Goal: Use online tool/utility: Utilize a website feature to perform a specific function

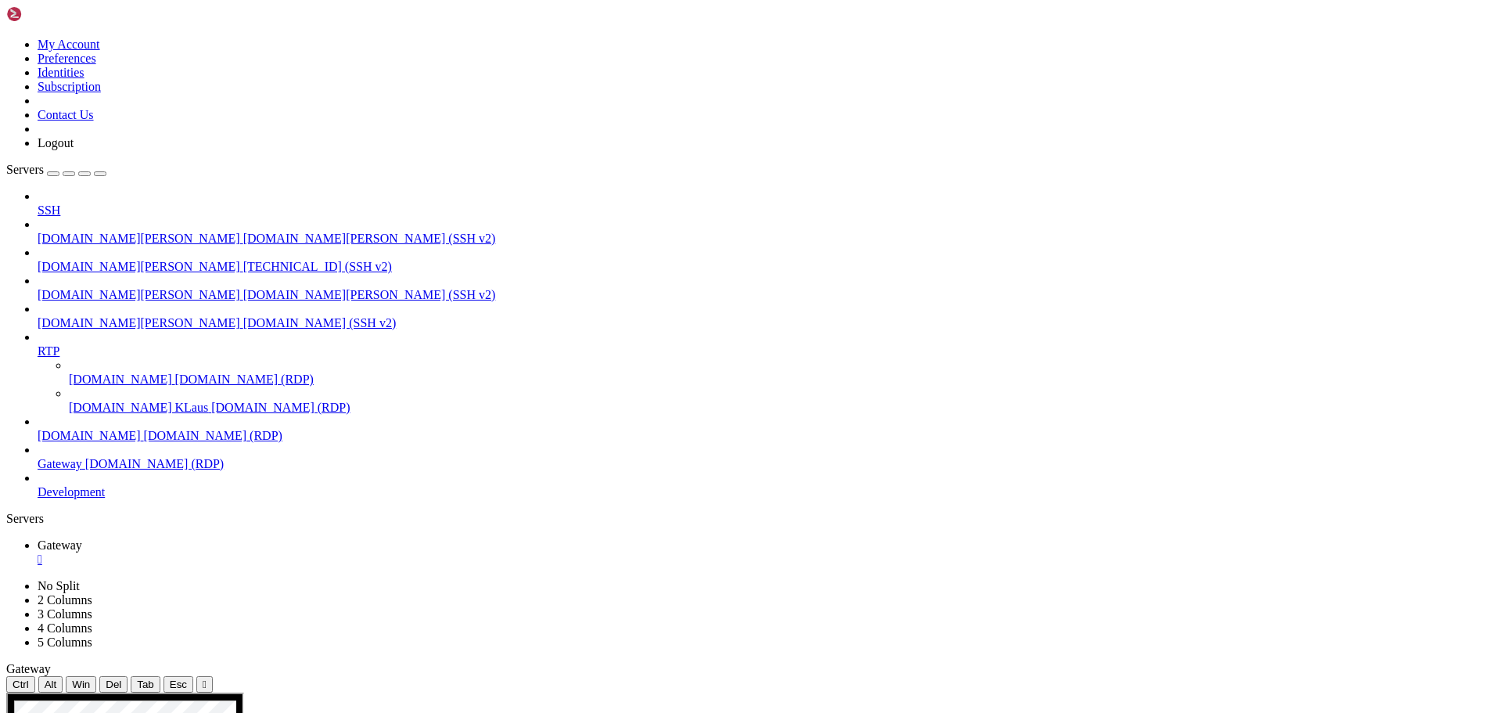
click at [207, 678] on div "" at bounding box center [205, 684] width 4 height 12
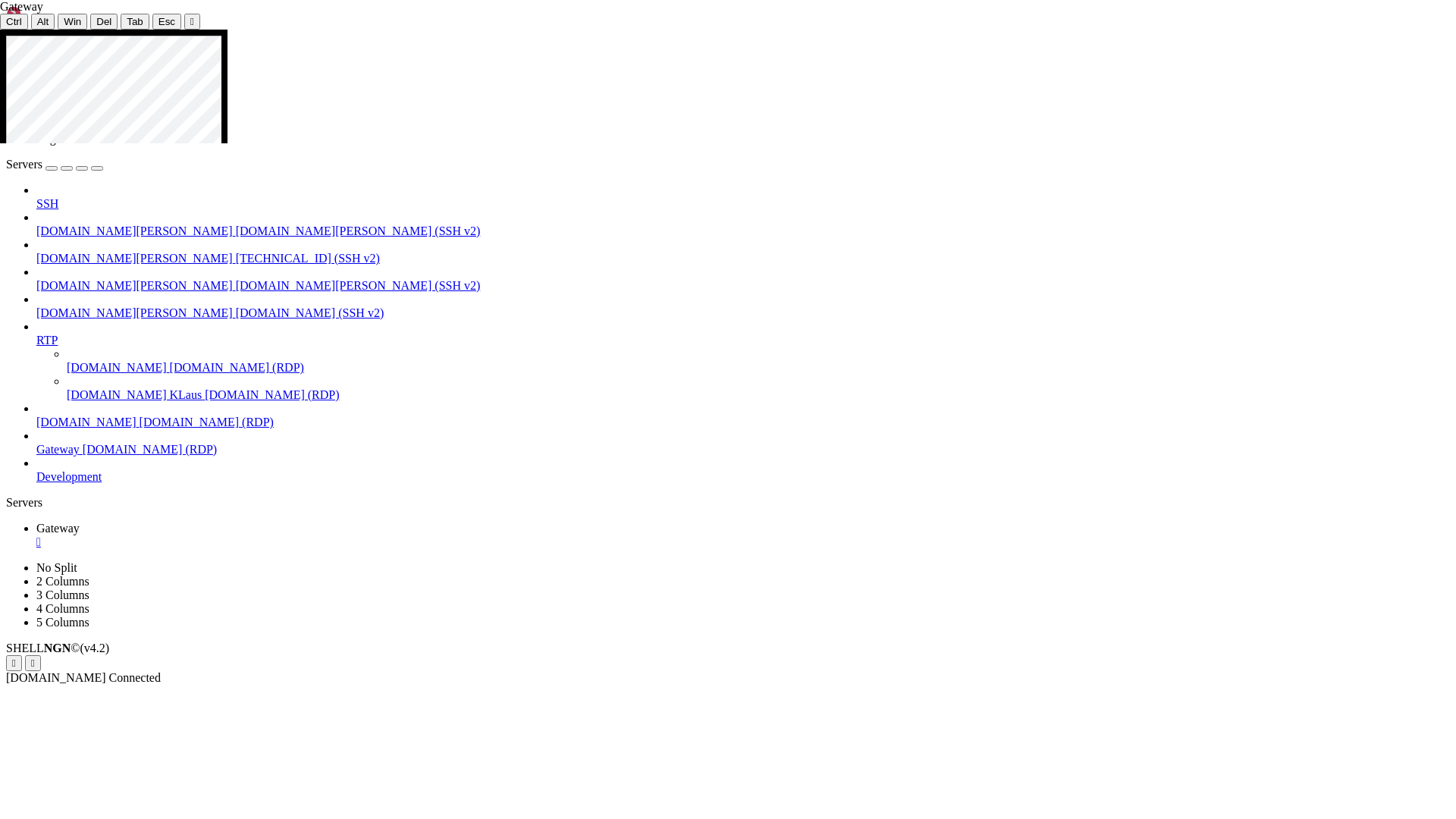
drag, startPoint x: 557, startPoint y: 43, endPoint x: 294, endPoint y: 105, distance: 270.2
drag, startPoint x: 228, startPoint y: 79, endPoint x: 644, endPoint y: 110, distance: 417.2
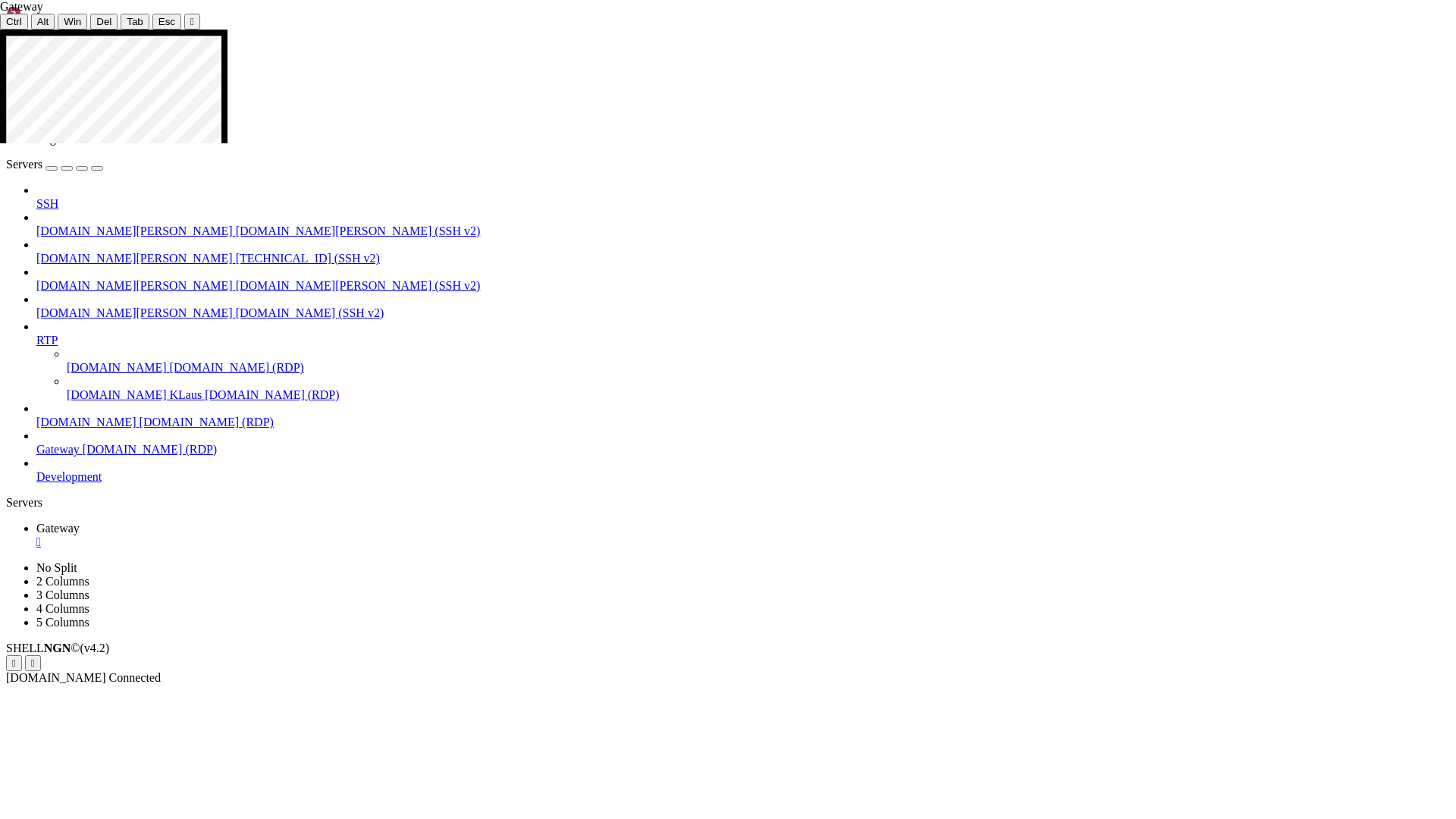
drag, startPoint x: 1455, startPoint y: 657, endPoint x: 1455, endPoint y: 687, distance: 30.0
drag, startPoint x: 1450, startPoint y: 780, endPoint x: 1455, endPoint y: 32, distance: 748.0
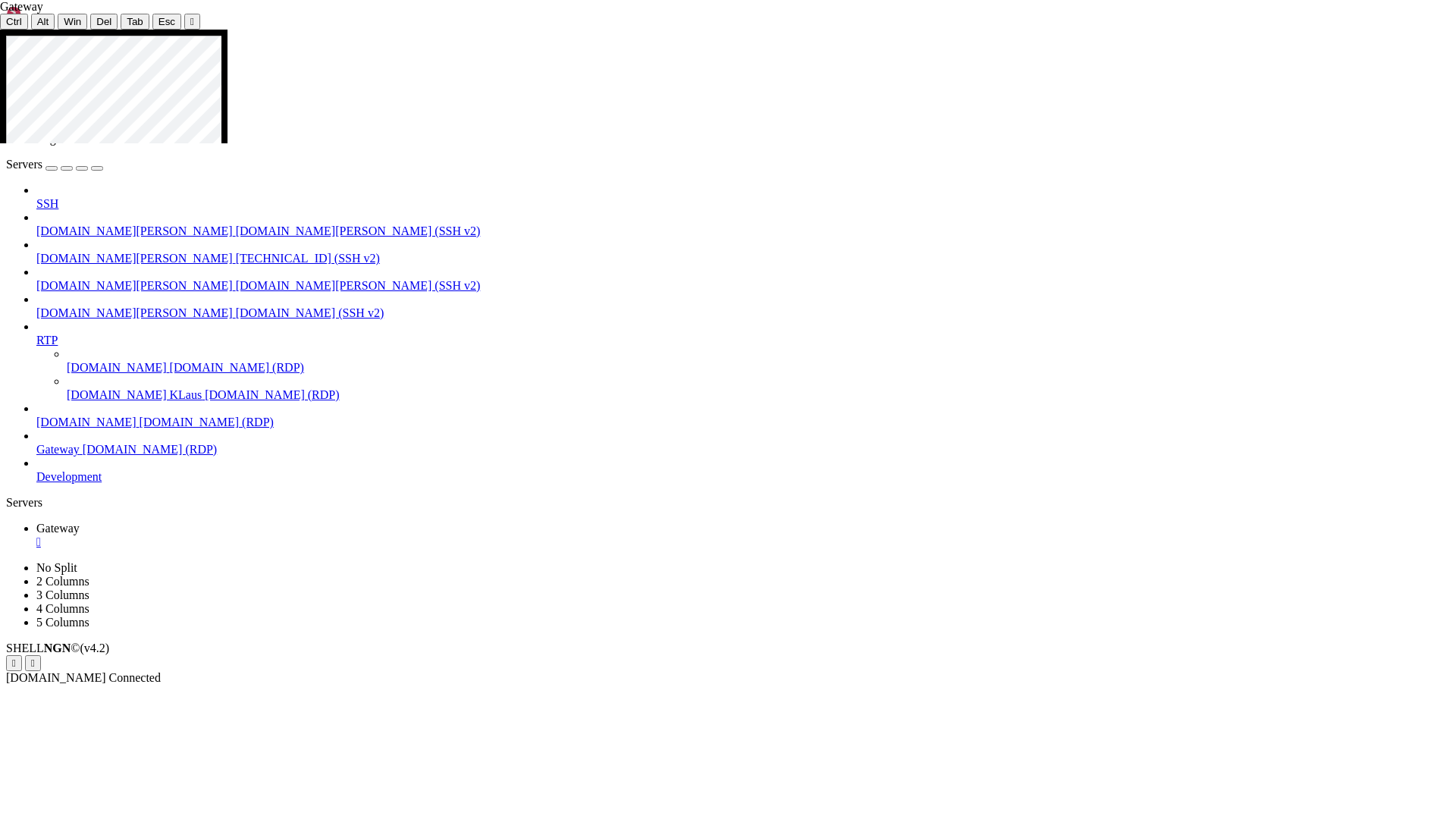
drag, startPoint x: 514, startPoint y: 139, endPoint x: 471, endPoint y: 142, distance: 43.1
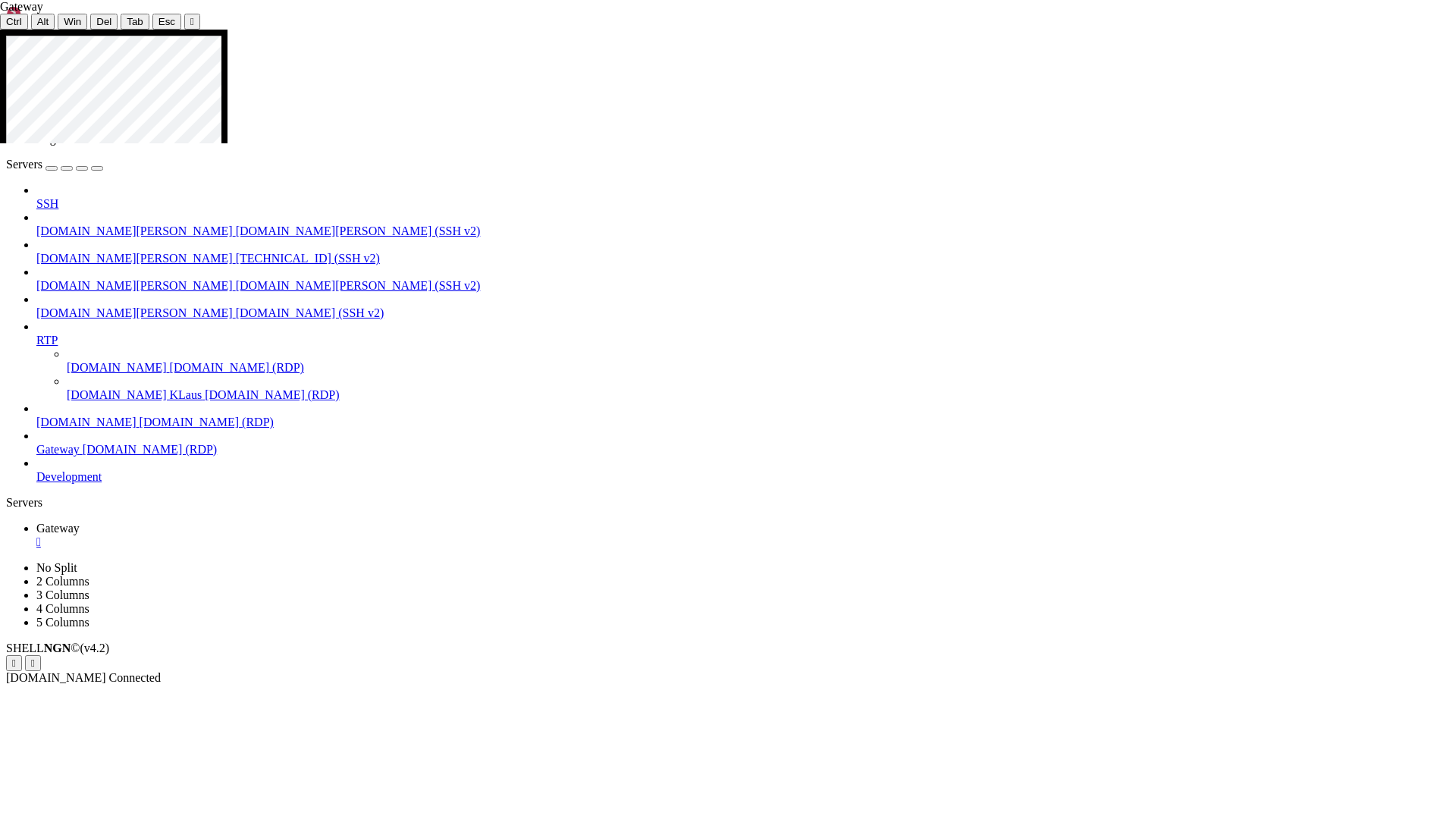
drag, startPoint x: 249, startPoint y: 702, endPoint x: 361, endPoint y: 701, distance: 112.0
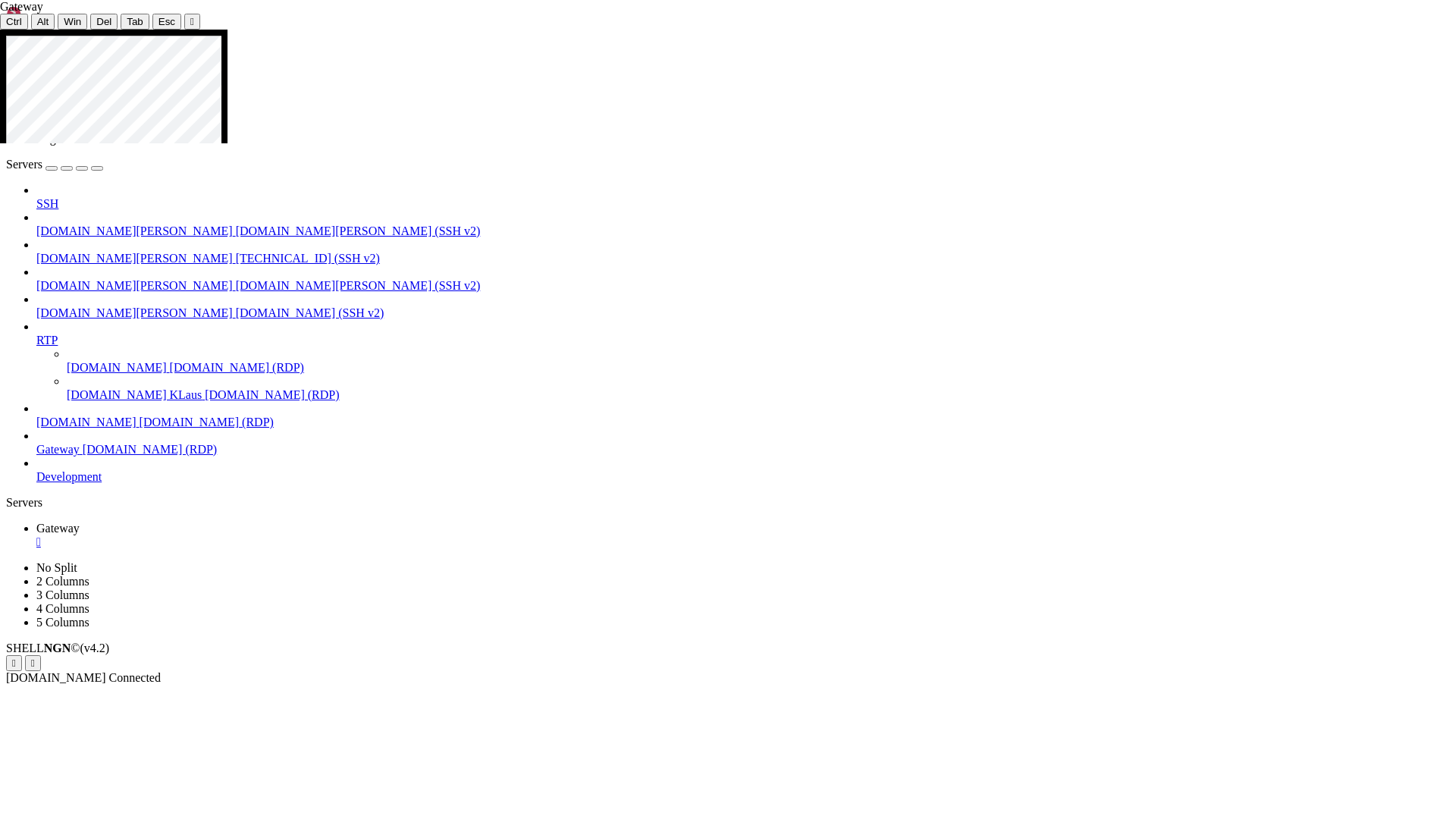
drag, startPoint x: 387, startPoint y: 601, endPoint x: 377, endPoint y: 603, distance: 10.2
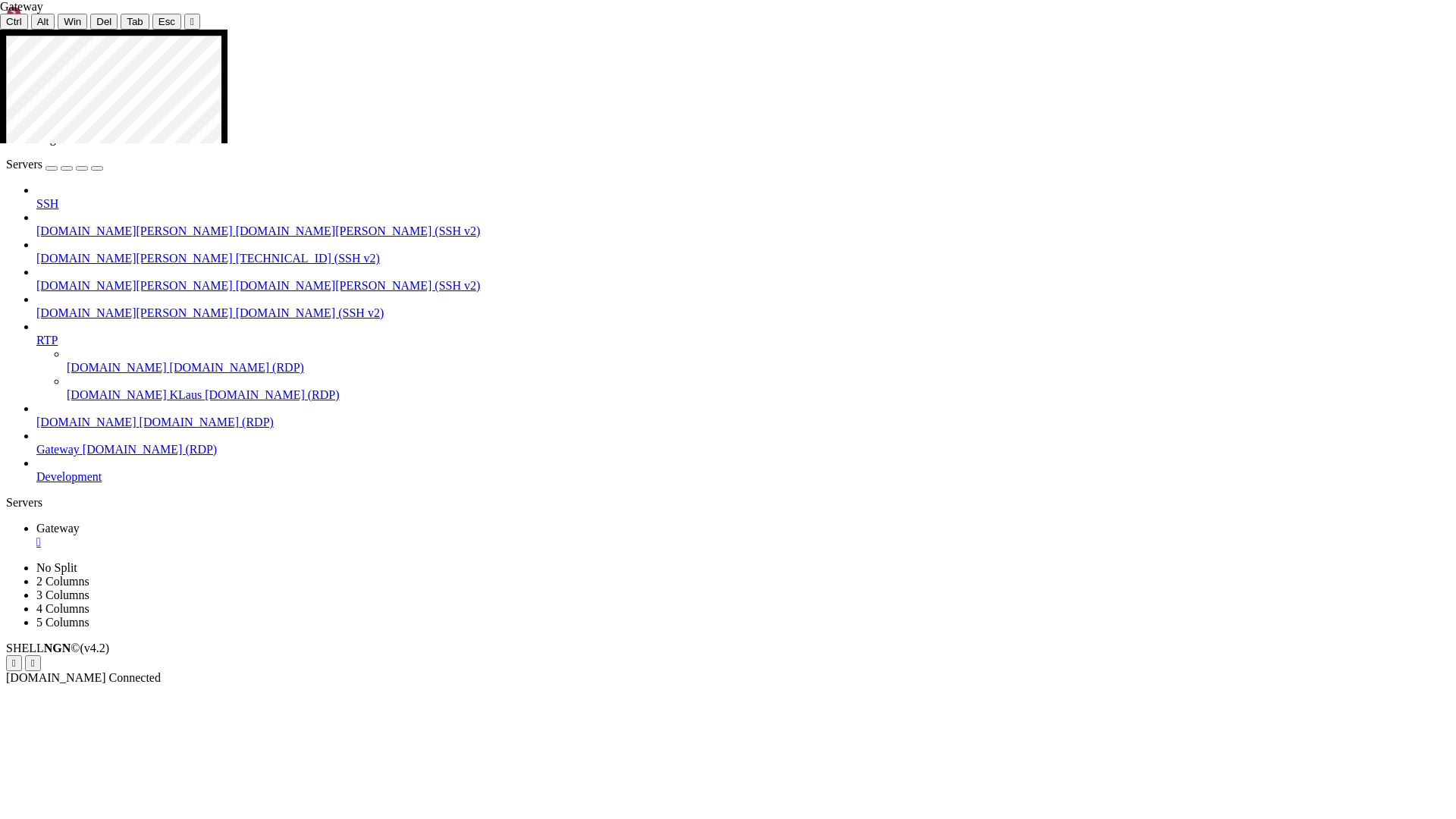
drag, startPoint x: 384, startPoint y: 604, endPoint x: 367, endPoint y: 602, distance: 17.1
drag, startPoint x: 308, startPoint y: 733, endPoint x: 364, endPoint y: 737, distance: 56.1
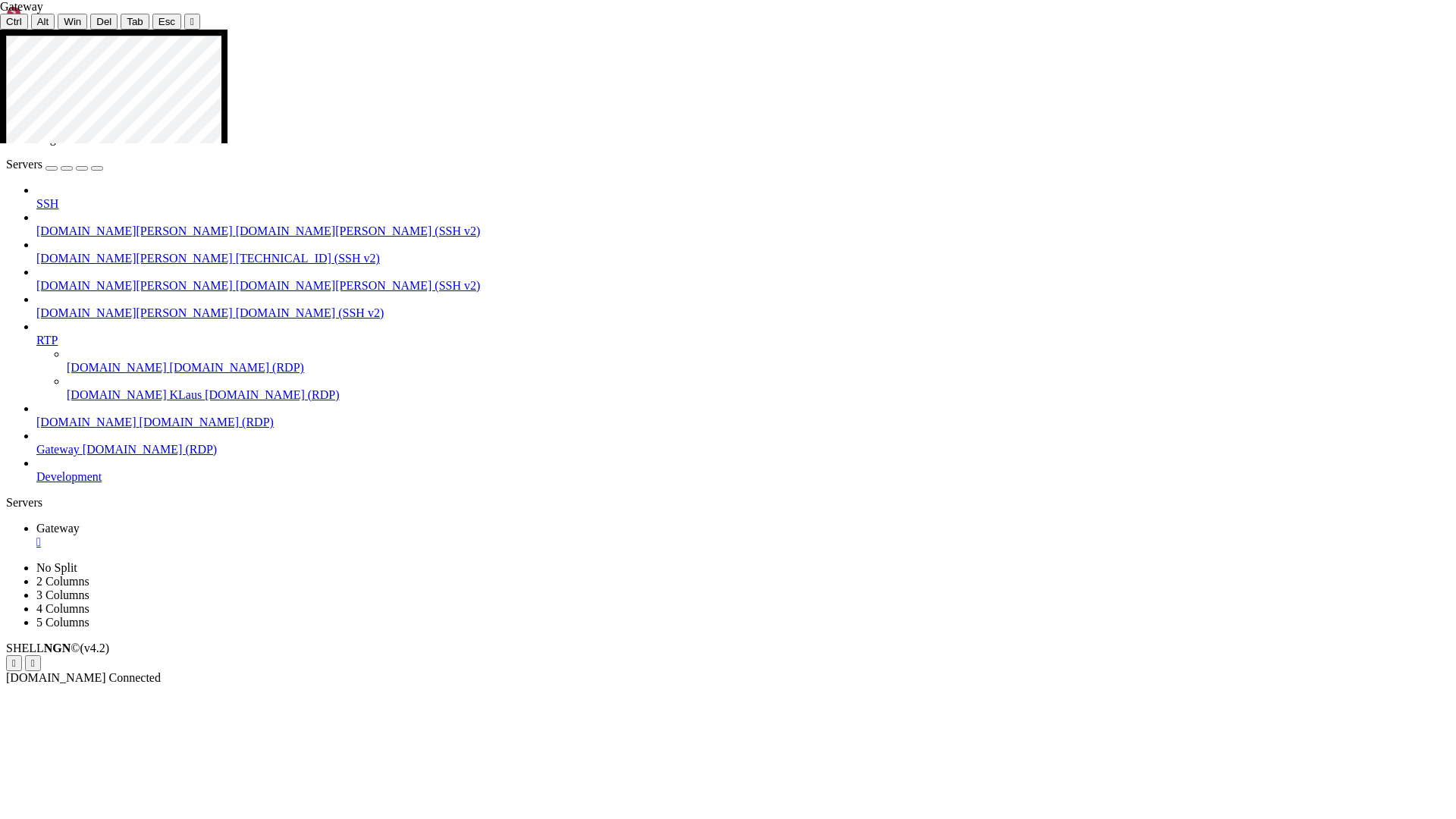
drag, startPoint x: 1437, startPoint y: 405, endPoint x: 1444, endPoint y: 198, distance: 207.1
drag, startPoint x: 1440, startPoint y: 226, endPoint x: 1440, endPoint y: 426, distance: 200.0
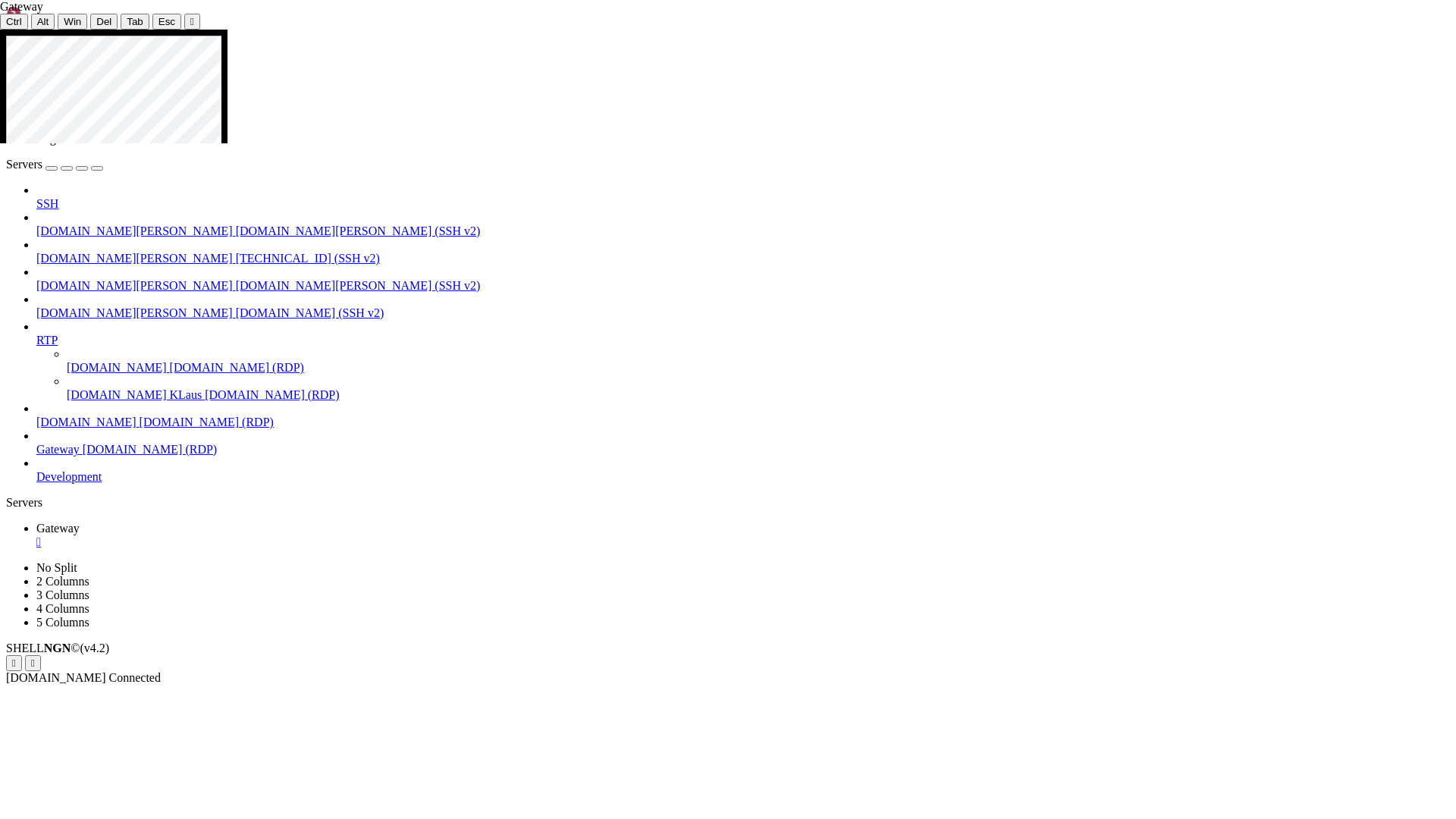
drag, startPoint x: 1440, startPoint y: 230, endPoint x: 1449, endPoint y: 215, distance: 17.5
drag, startPoint x: 231, startPoint y: 669, endPoint x: 486, endPoint y: 717, distance: 259.5
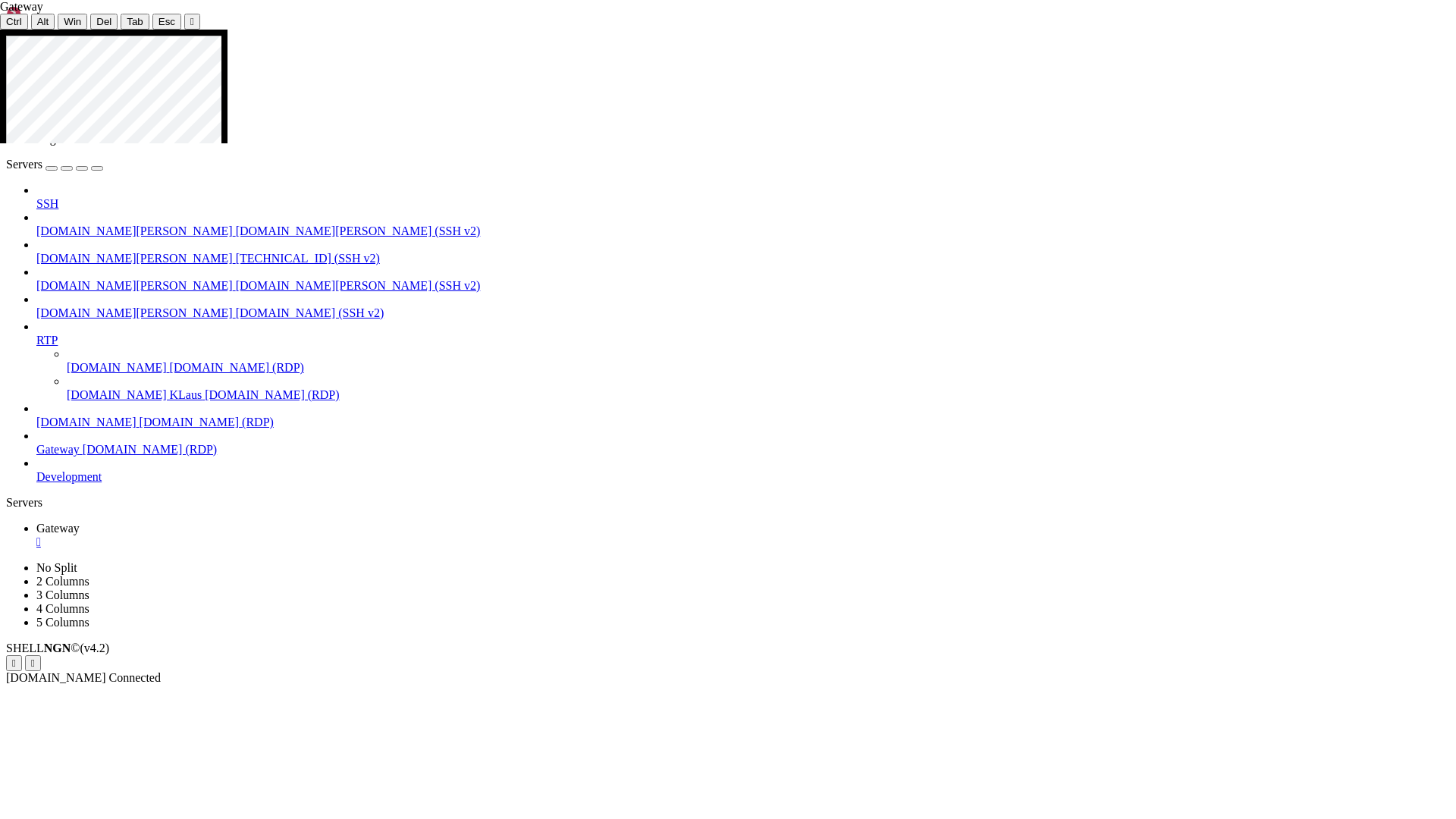
drag, startPoint x: 1440, startPoint y: 301, endPoint x: 1452, endPoint y: 197, distance: 104.7
